Goal: Find contact information: Find contact information

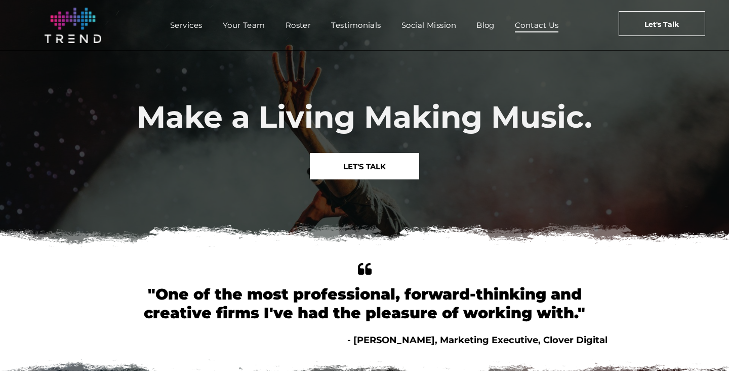
click at [540, 28] on span "Contact Us" at bounding box center [537, 25] width 44 height 15
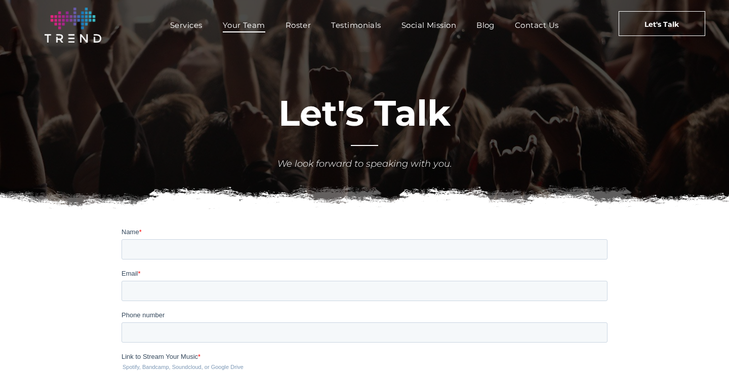
click at [255, 26] on span "Your Team" at bounding box center [244, 25] width 43 height 15
